Goal: Participate in discussion: Engage in conversation with other users on a specific topic

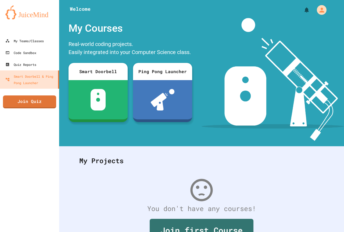
click at [17, 96] on link "Join Quiz" at bounding box center [29, 101] width 53 height 13
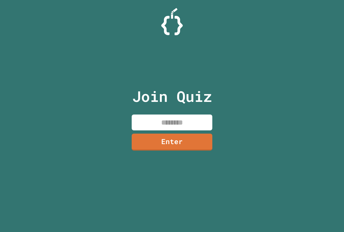
click at [163, 120] on input at bounding box center [172, 122] width 81 height 16
type input "********"
click at [169, 142] on link "Enter" at bounding box center [172, 141] width 80 height 18
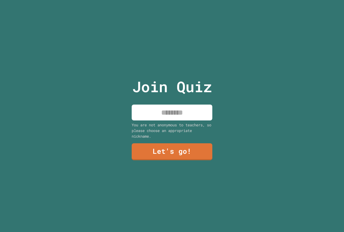
click at [170, 110] on input at bounding box center [172, 112] width 81 height 16
type input "**********"
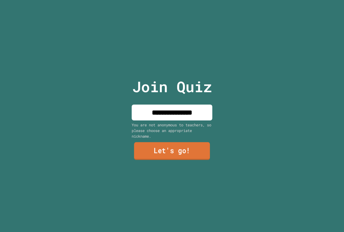
click at [172, 143] on link "Let's go!" at bounding box center [172, 151] width 76 height 18
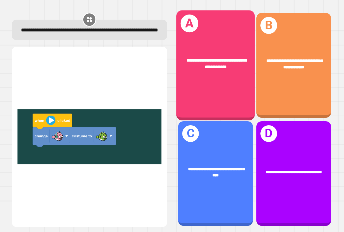
click at [178, 54] on div "**********" at bounding box center [215, 64] width 78 height 30
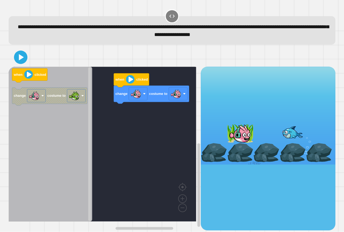
click at [100, 104] on div "change costume to when clicked when clicked change costume to" at bounding box center [105, 148] width 192 height 163
click at [14, 63] on div at bounding box center [172, 57] width 327 height 19
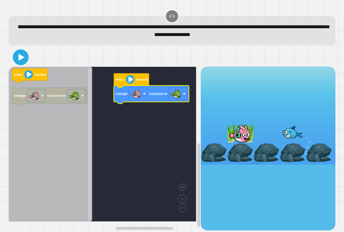
click at [20, 60] on icon at bounding box center [22, 57] width 6 height 7
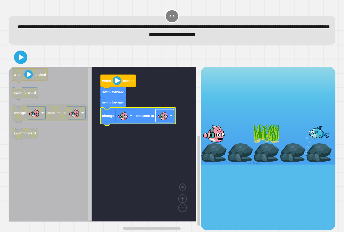
click at [169, 118] on rect "Blockly Workspace" at bounding box center [165, 115] width 19 height 13
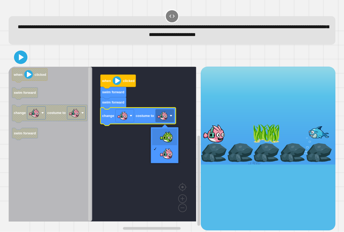
drag, startPoint x: 164, startPoint y: 135, endPoint x: 164, endPoint y: 127, distance: 7.8
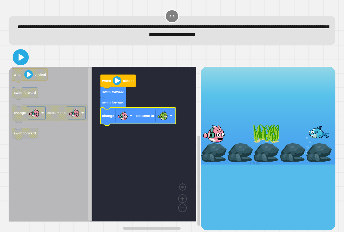
click at [24, 61] on icon at bounding box center [20, 57] width 13 height 13
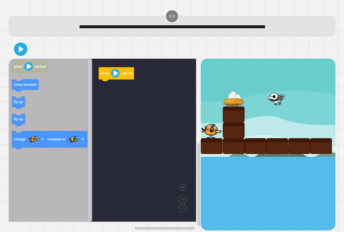
click at [31, 105] on icon "Blockly Workspace" at bounding box center [51, 140] width 84 height 163
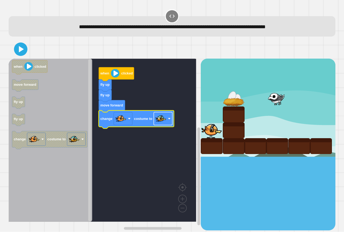
click at [160, 123] on image "Blockly Workspace" at bounding box center [161, 118] width 11 height 11
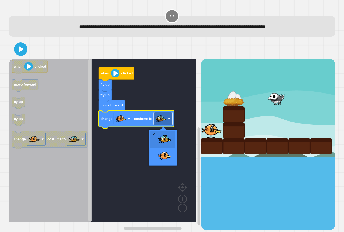
click at [161, 122] on image "Blockly Workspace" at bounding box center [161, 118] width 11 height 11
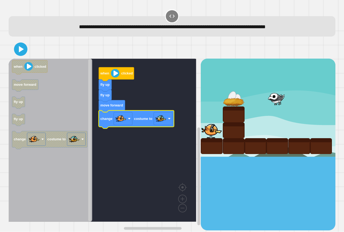
click at [19, 52] on icon at bounding box center [20, 49] width 11 height 11
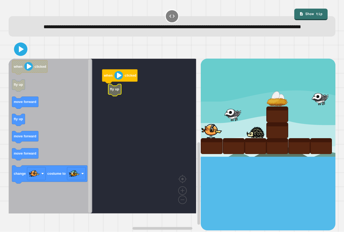
click at [108, 99] on rect "Blockly Workspace" at bounding box center [102, 136] width 187 height 155
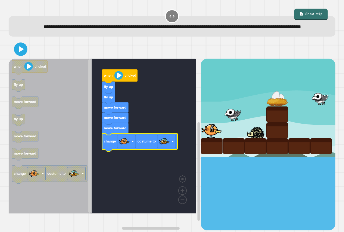
click at [26, 55] on icon at bounding box center [20, 49] width 11 height 11
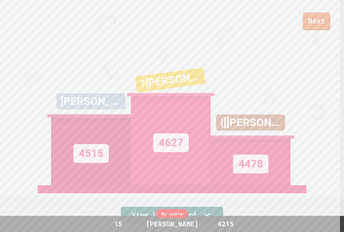
click at [323, 20] on link "Next" at bounding box center [317, 21] width 28 height 18
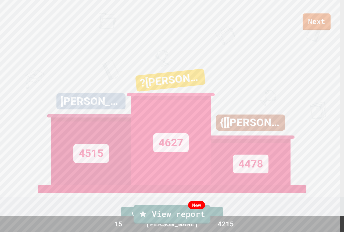
drag, startPoint x: 182, startPoint y: 117, endPoint x: 178, endPoint y: 116, distance: 4.0
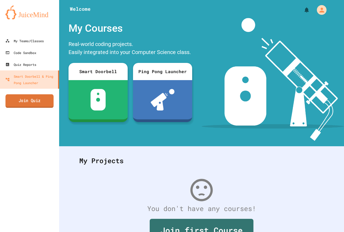
click at [21, 98] on link "Join Quiz" at bounding box center [29, 100] width 48 height 13
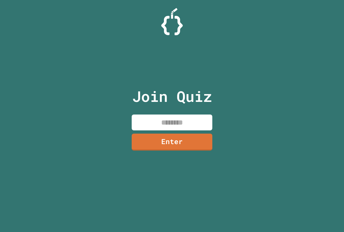
click at [190, 121] on input at bounding box center [172, 122] width 81 height 16
type input "********"
click at [190, 139] on link "Enter" at bounding box center [172, 142] width 82 height 18
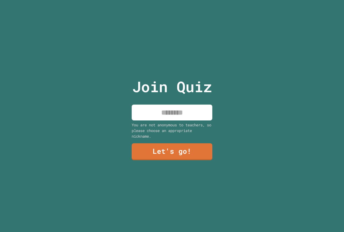
click at [179, 110] on input at bounding box center [172, 112] width 81 height 16
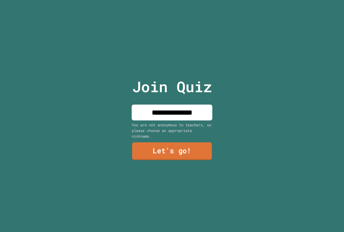
type input "**********"
click at [188, 146] on link "Let's go!" at bounding box center [172, 151] width 80 height 18
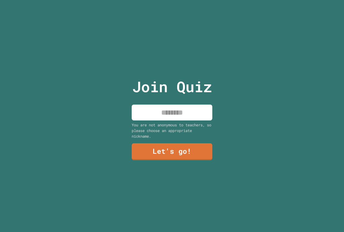
click at [158, 109] on input at bounding box center [172, 112] width 81 height 16
type input "**********"
click at [198, 149] on link "Let's go!" at bounding box center [172, 151] width 81 height 17
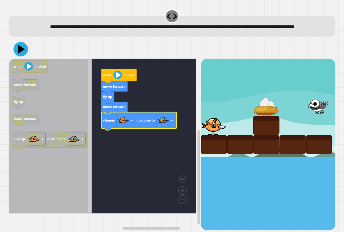
click at [20, 53] on icon at bounding box center [21, 49] width 7 height 8
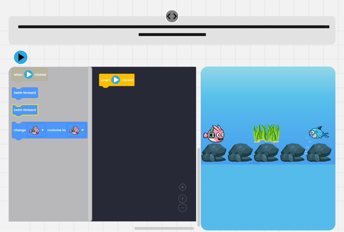
click at [29, 103] on icon "Blockly Workspace" at bounding box center [51, 144] width 84 height 155
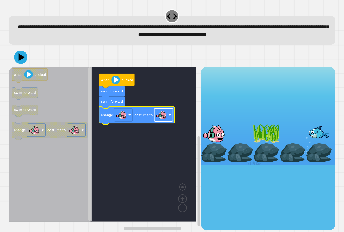
click at [159, 118] on image "Blockly Workspace" at bounding box center [161, 115] width 11 height 11
drag, startPoint x: 18, startPoint y: 48, endPoint x: 18, endPoint y: 52, distance: 4.3
click at [18, 48] on div "when clicked swim forward swim forward change costume to when clicked swim forw…" at bounding box center [172, 139] width 330 height 186
click at [19, 53] on icon at bounding box center [21, 57] width 14 height 14
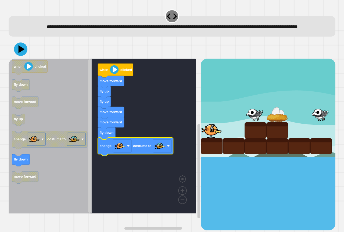
click at [20, 56] on button at bounding box center [20, 48] width 13 height 13
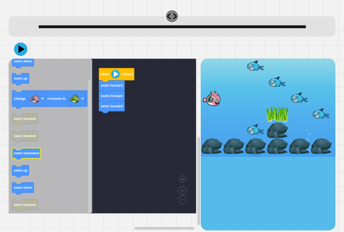
click at [28, 155] on text "swim backward" at bounding box center [27, 153] width 26 height 4
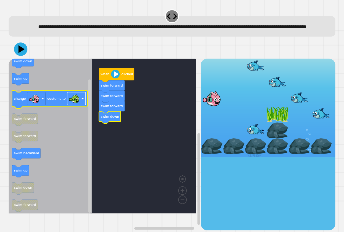
click at [71, 109] on g "change costume to" at bounding box center [49, 100] width 75 height 18
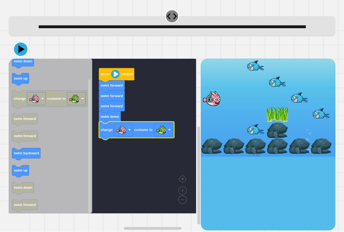
click at [27, 59] on div at bounding box center [172, 49] width 327 height 19
click at [22, 54] on icon at bounding box center [22, 49] width 8 height 9
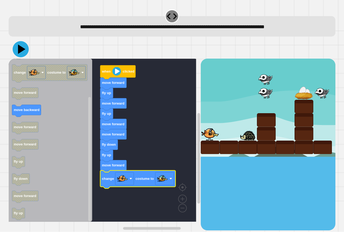
click at [21, 50] on icon at bounding box center [22, 49] width 8 height 9
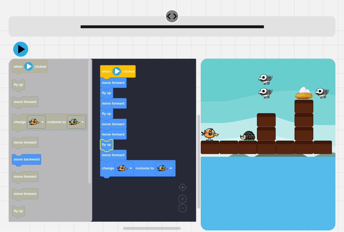
click at [17, 49] on icon at bounding box center [20, 49] width 15 height 15
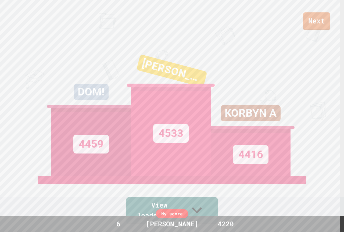
click at [311, 17] on link "Next" at bounding box center [316, 21] width 27 height 18
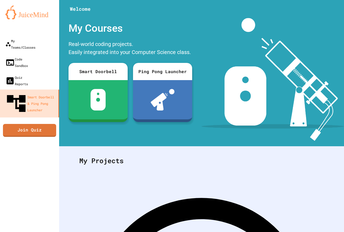
click at [30, 94] on div "My Teams/Classes Code Sandbox Quiz Reports Smart Doorbell & Ping Pong Launcher …" at bounding box center [29, 116] width 59 height 232
click at [33, 123] on link "Join Quiz" at bounding box center [29, 129] width 54 height 13
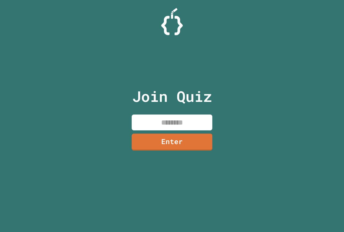
click at [181, 116] on input at bounding box center [172, 122] width 81 height 16
paste input "********"
type input "********"
click at [170, 143] on link "Enter" at bounding box center [172, 141] width 81 height 17
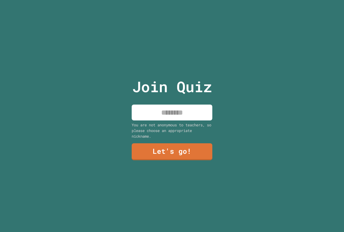
click at [175, 115] on input at bounding box center [172, 112] width 81 height 16
type input "**********"
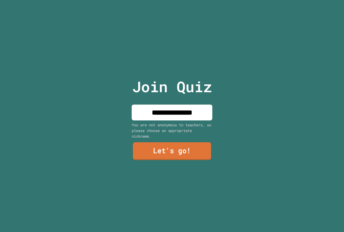
click at [194, 151] on link "Let's go!" at bounding box center [172, 151] width 78 height 18
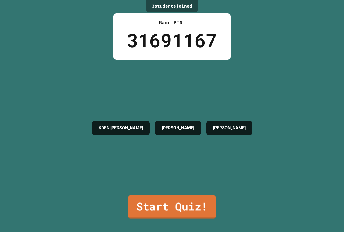
click at [191, 197] on link "Start Quiz!" at bounding box center [172, 206] width 88 height 23
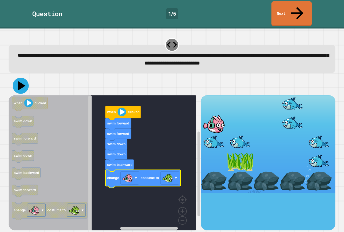
click at [21, 78] on icon at bounding box center [21, 86] width 16 height 16
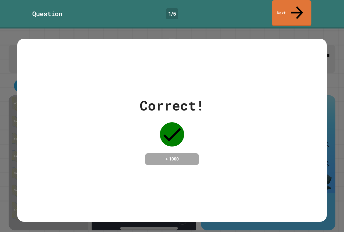
click at [285, 9] on link "Next" at bounding box center [291, 13] width 39 height 26
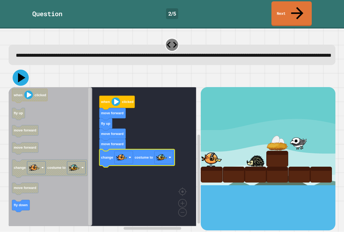
click at [26, 75] on icon at bounding box center [21, 78] width 16 height 16
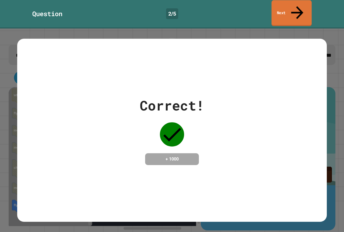
click at [309, 10] on link "Next" at bounding box center [291, 13] width 40 height 26
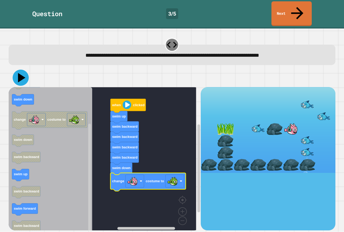
click at [21, 70] on icon at bounding box center [21, 78] width 16 height 16
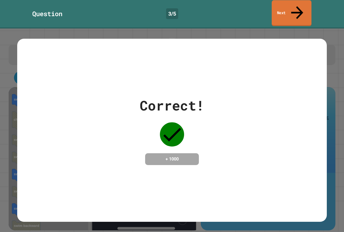
click at [294, 9] on icon at bounding box center [297, 12] width 18 height 19
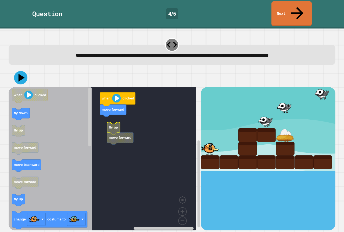
click at [110, 115] on g "when clicked move forward fly up move forward" at bounding box center [106, 160] width 195 height 147
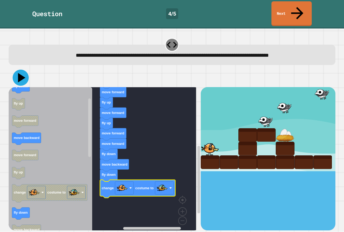
click at [22, 73] on icon at bounding box center [22, 77] width 8 height 9
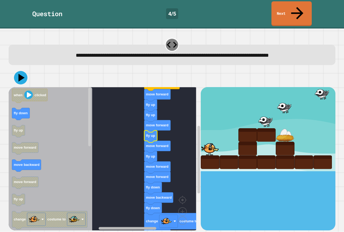
click at [107, 217] on div "when clicked move forward fly up fly up move forward fly up move forward fly up…" at bounding box center [105, 158] width 192 height 143
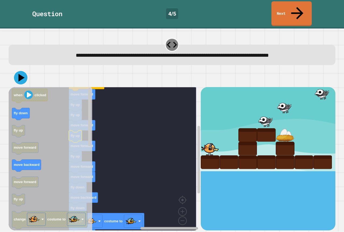
click at [110, 212] on div "when clicked move forward fly up fly up move forward fly up move forward fly up…" at bounding box center [105, 158] width 192 height 143
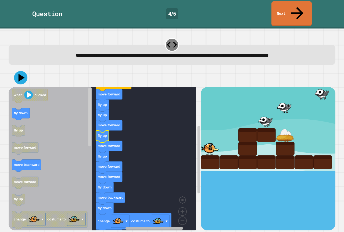
click at [128, 227] on rect "Blockly Workspace" at bounding box center [154, 228] width 58 height 3
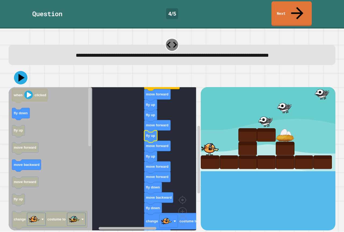
click at [108, 212] on div "when clicked move forward fly up fly up move forward fly up move forward fly up…" at bounding box center [105, 158] width 192 height 143
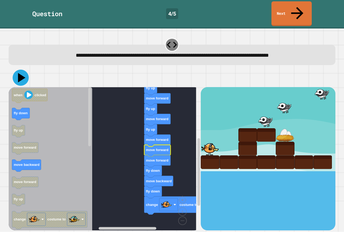
click at [17, 70] on icon at bounding box center [21, 78] width 16 height 16
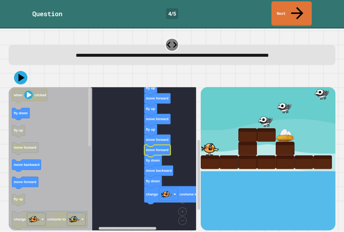
click at [26, 71] on icon at bounding box center [20, 77] width 13 height 13
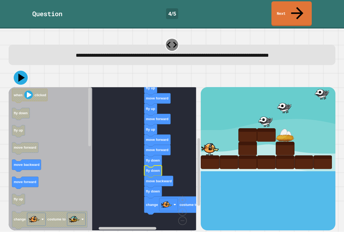
click at [22, 74] on icon at bounding box center [21, 78] width 6 height 8
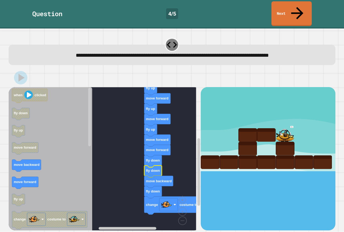
click at [291, 11] on link "Next" at bounding box center [291, 13] width 40 height 25
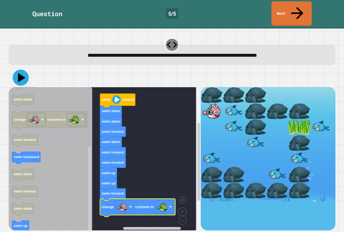
click at [19, 73] on icon at bounding box center [22, 77] width 8 height 9
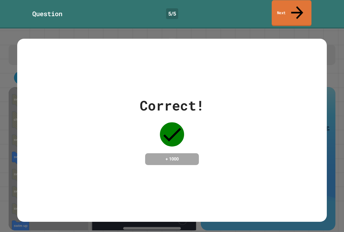
click at [303, 10] on link "Next" at bounding box center [292, 13] width 40 height 26
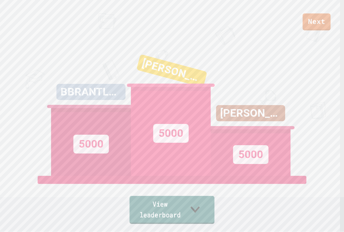
click at [193, 216] on link "View leaderboard" at bounding box center [171, 210] width 85 height 28
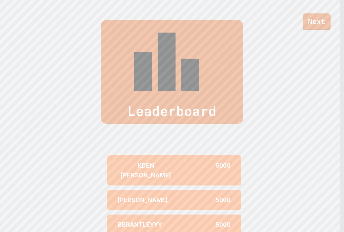
scroll to position [234, 0]
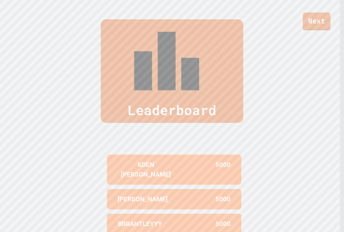
click at [317, 28] on link "Next" at bounding box center [317, 21] width 28 height 18
